Goal: Register for event/course

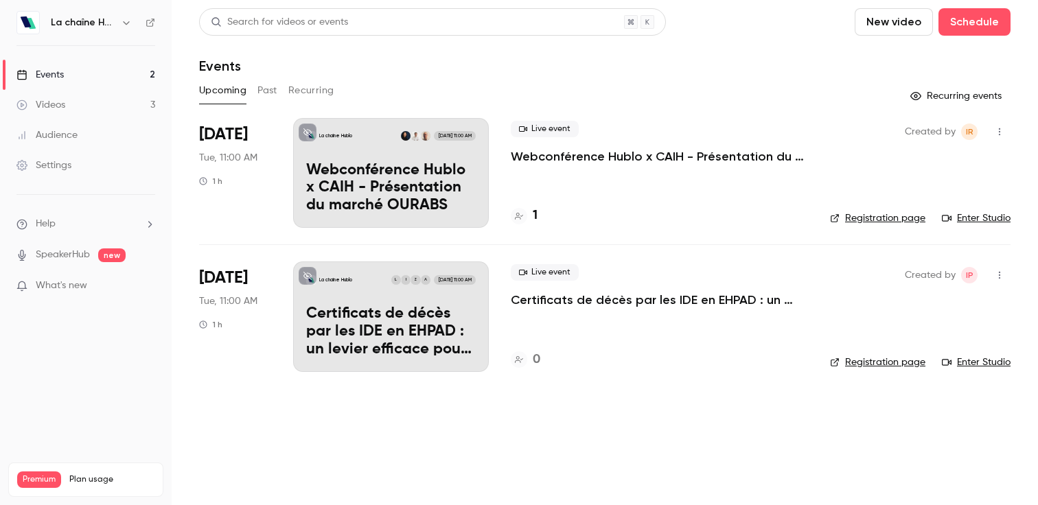
click at [625, 151] on p "Webconférence Hublo x CAIH - Présentation du marché OURABS" at bounding box center [659, 156] width 297 height 16
